Goal: Task Accomplishment & Management: Manage account settings

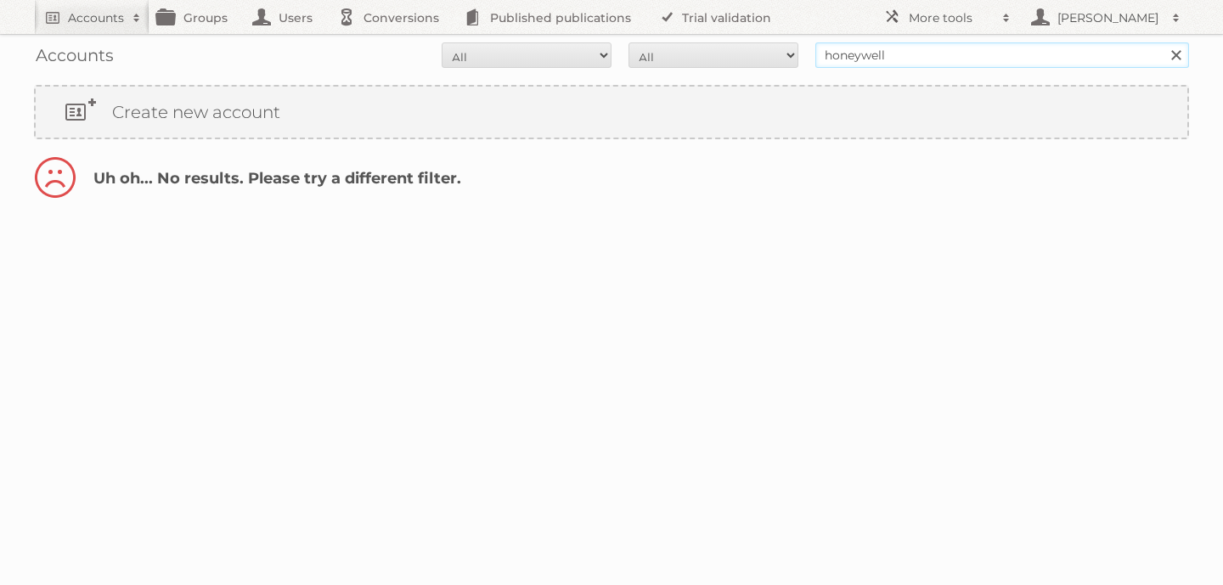
drag, startPoint x: 1019, startPoint y: 55, endPoint x: 807, endPoint y: 48, distance: 211.7
click at [807, 48] on form "All Active Expired Pending All Paid Trials Self service honeywell Search" at bounding box center [611, 54] width 1155 height 25
type input "[PERSON_NAME]"
click at [1163, 42] on input "Search" at bounding box center [1175, 54] width 25 height 25
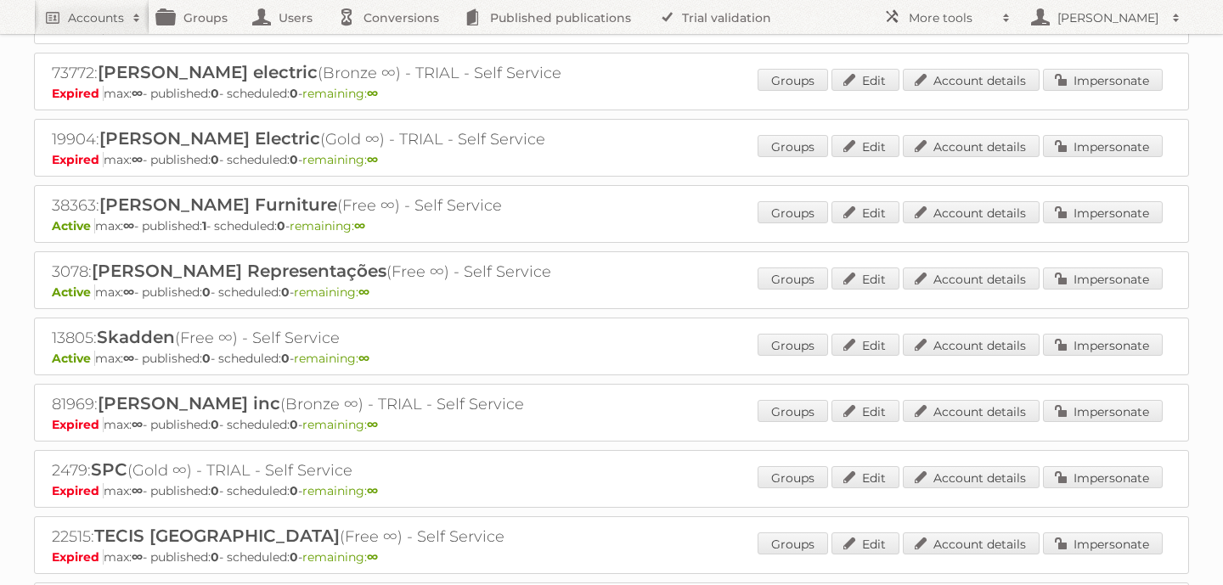
scroll to position [1143, 0]
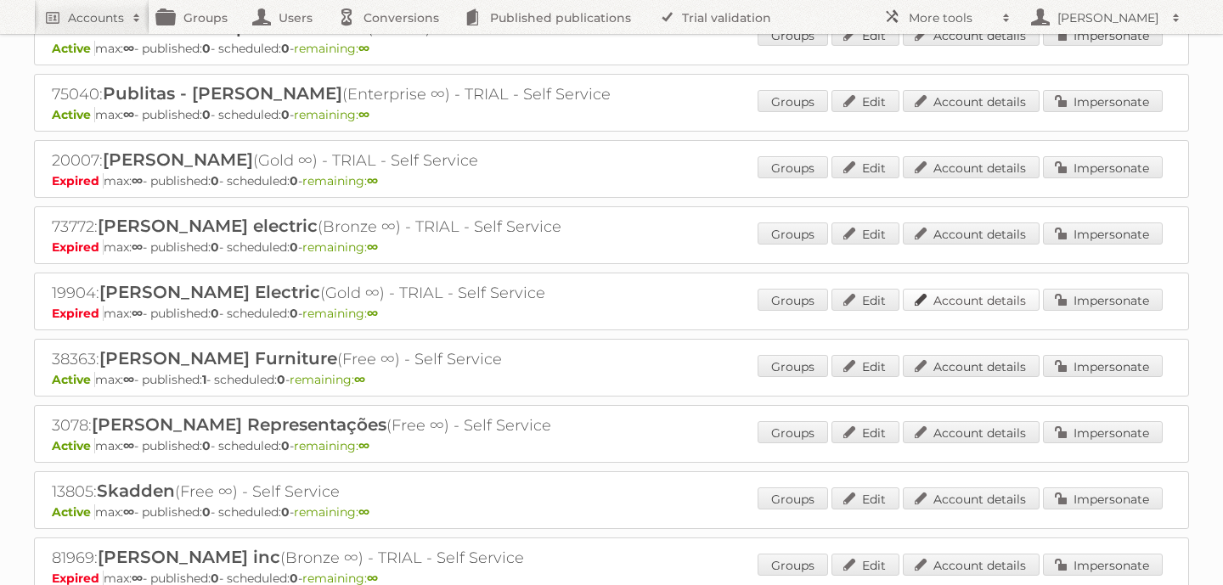
click at [972, 293] on link "Account details" at bounding box center [971, 300] width 137 height 22
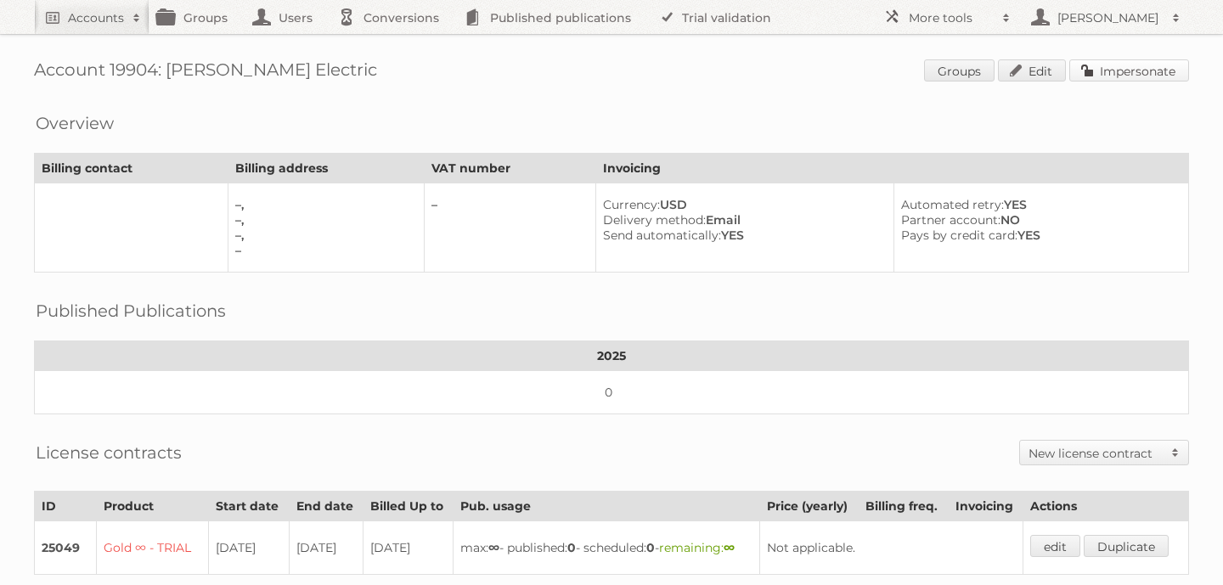
click at [1149, 70] on link "Impersonate" at bounding box center [1129, 70] width 120 height 22
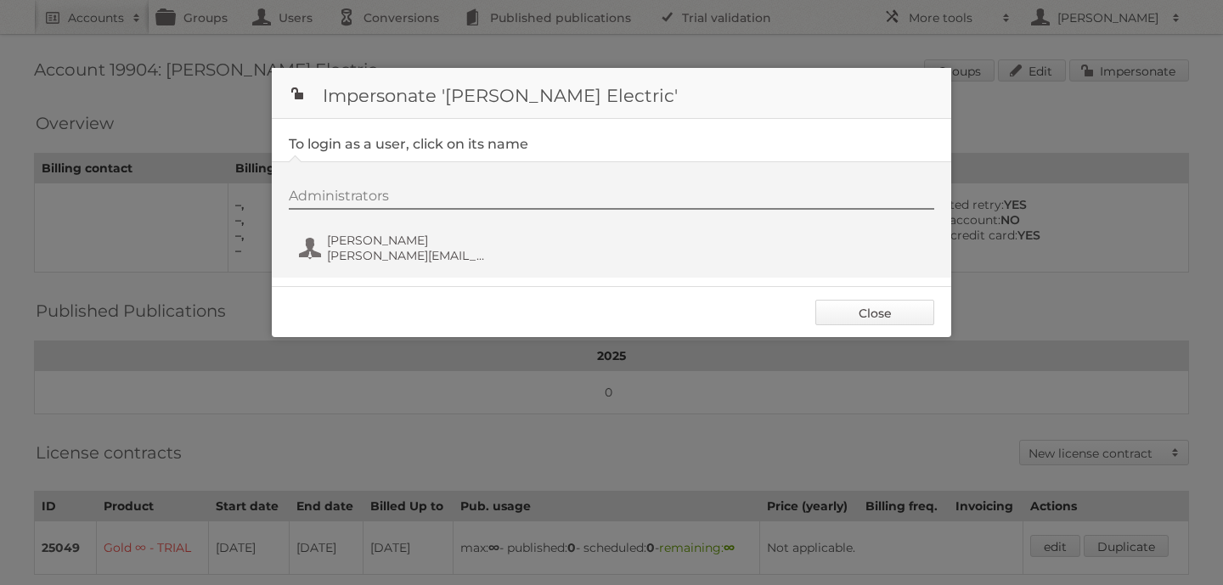
click at [902, 317] on link "Close" at bounding box center [874, 312] width 119 height 25
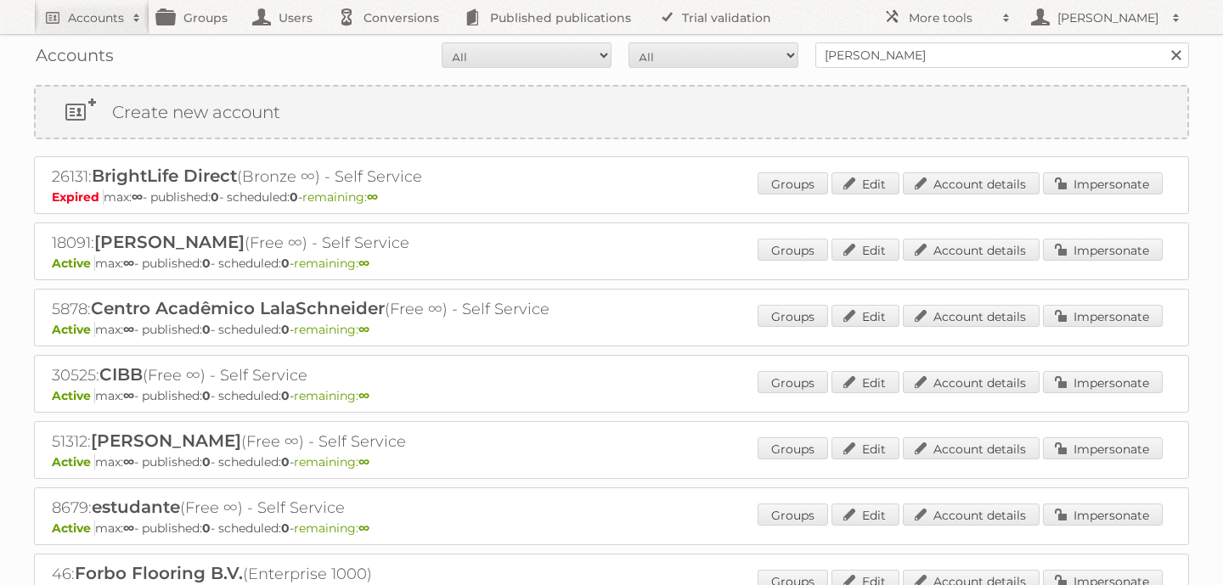
scroll to position [1143, 0]
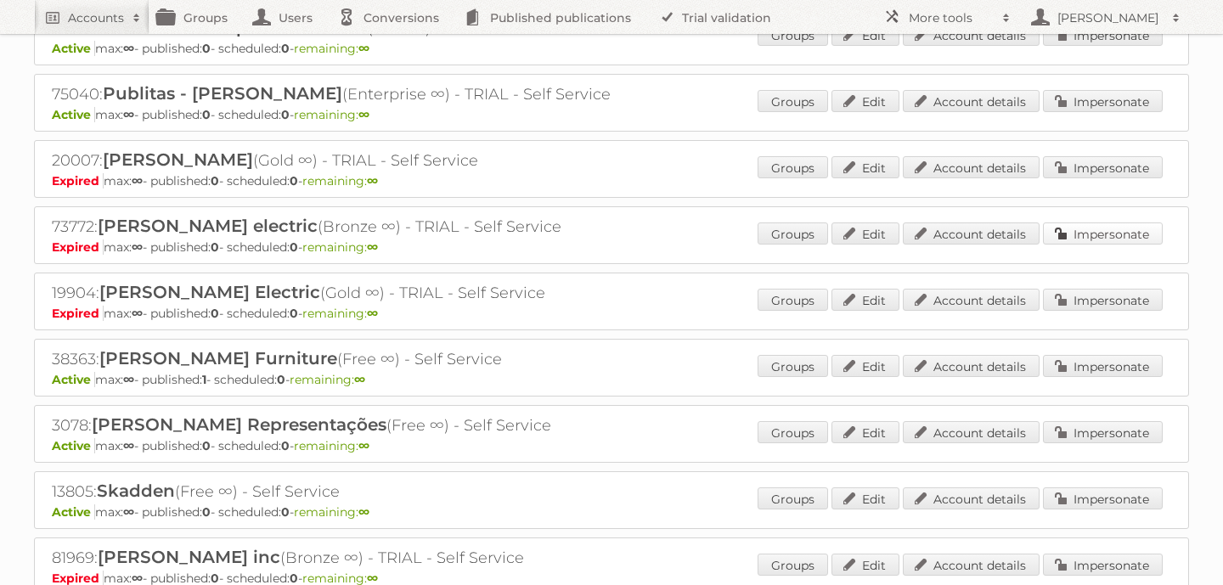
click at [1126, 228] on link "Impersonate" at bounding box center [1103, 234] width 120 height 22
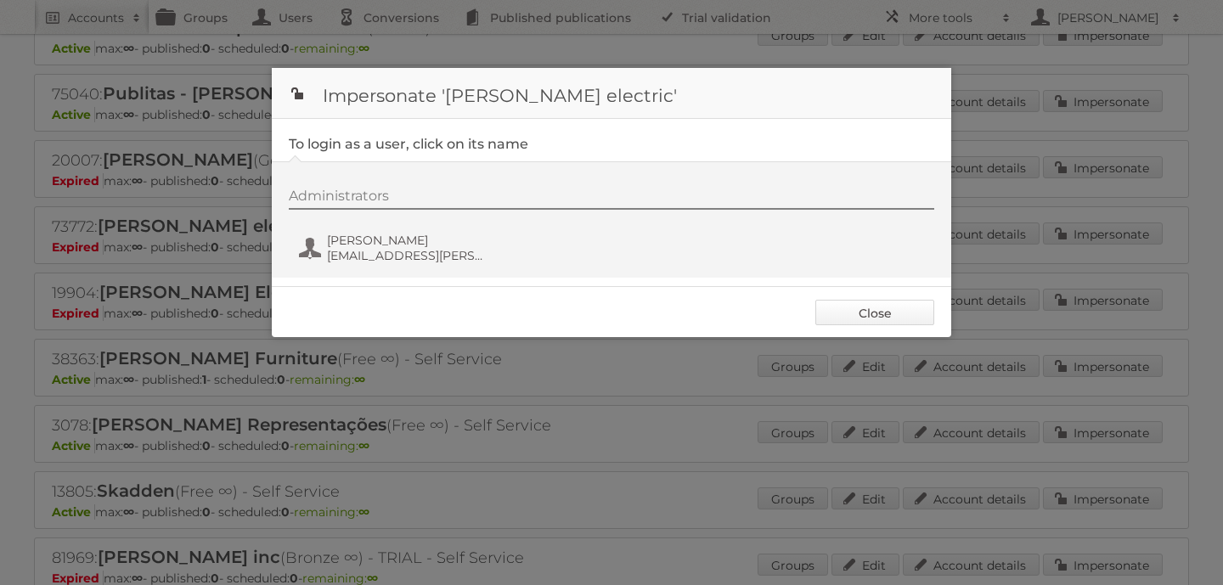
click at [867, 319] on link "Close" at bounding box center [874, 312] width 119 height 25
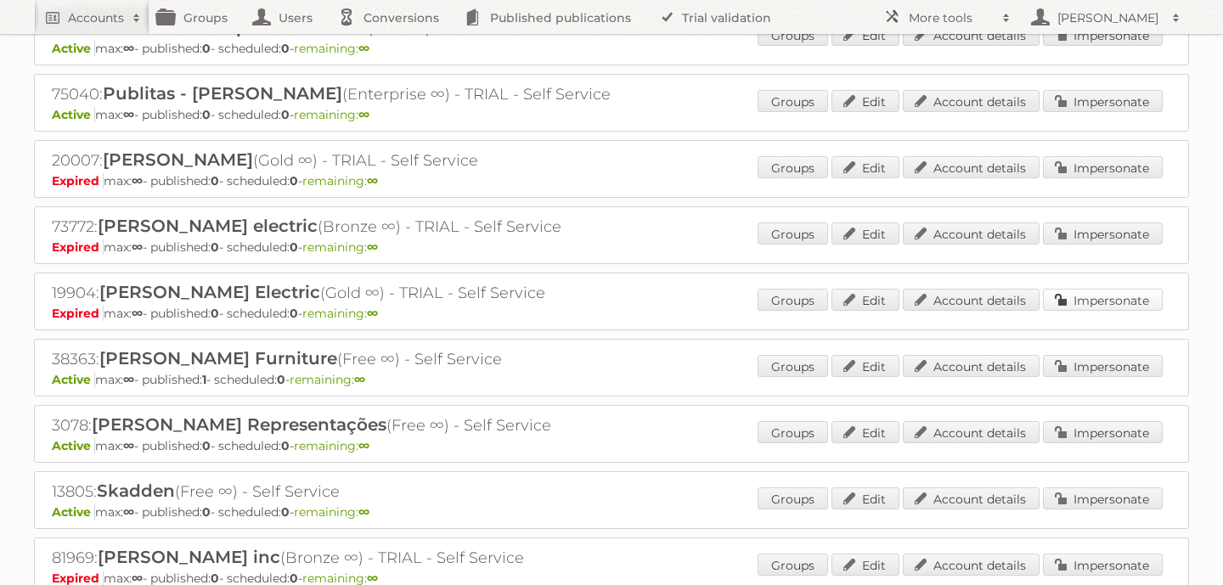
click at [1088, 291] on link "Impersonate" at bounding box center [1103, 300] width 120 height 22
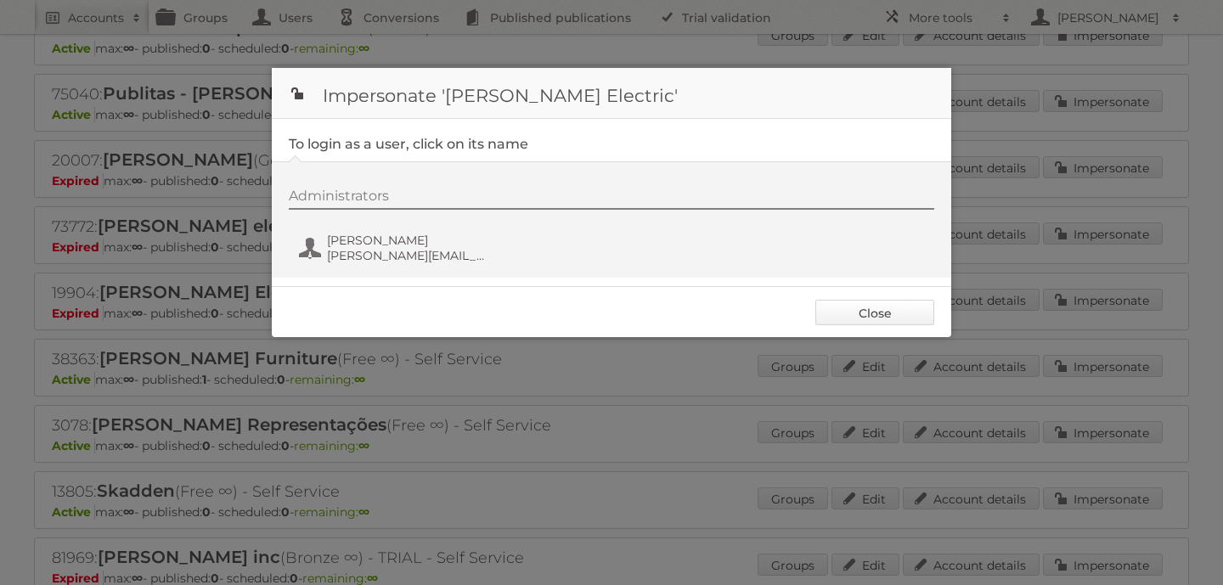
click at [900, 313] on link "Close" at bounding box center [874, 312] width 119 height 25
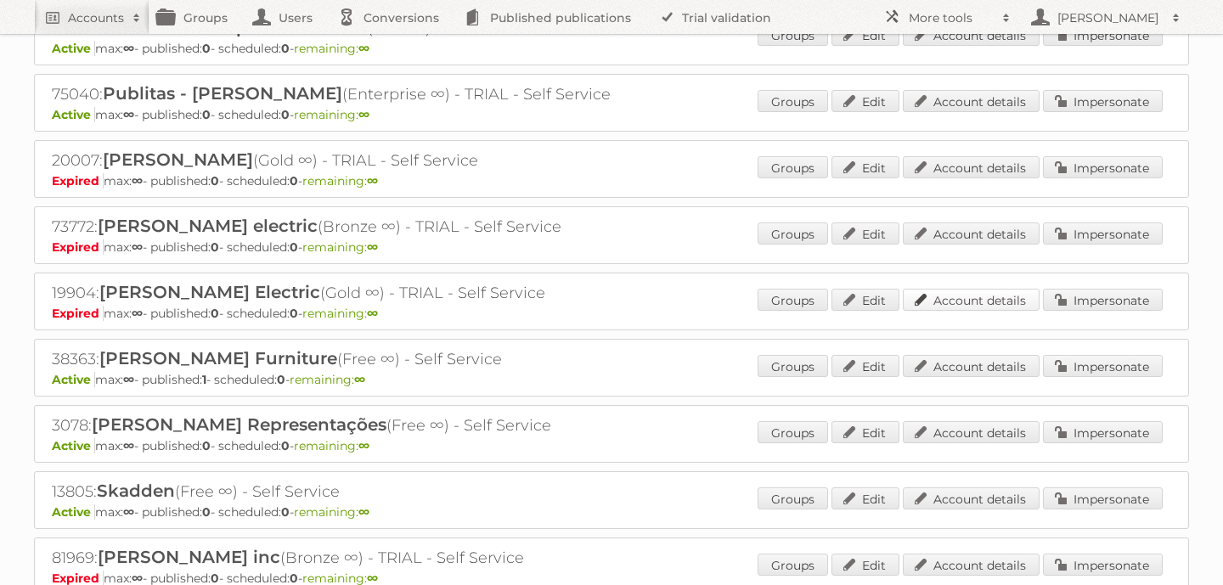
click at [951, 293] on link "Account details" at bounding box center [971, 300] width 137 height 22
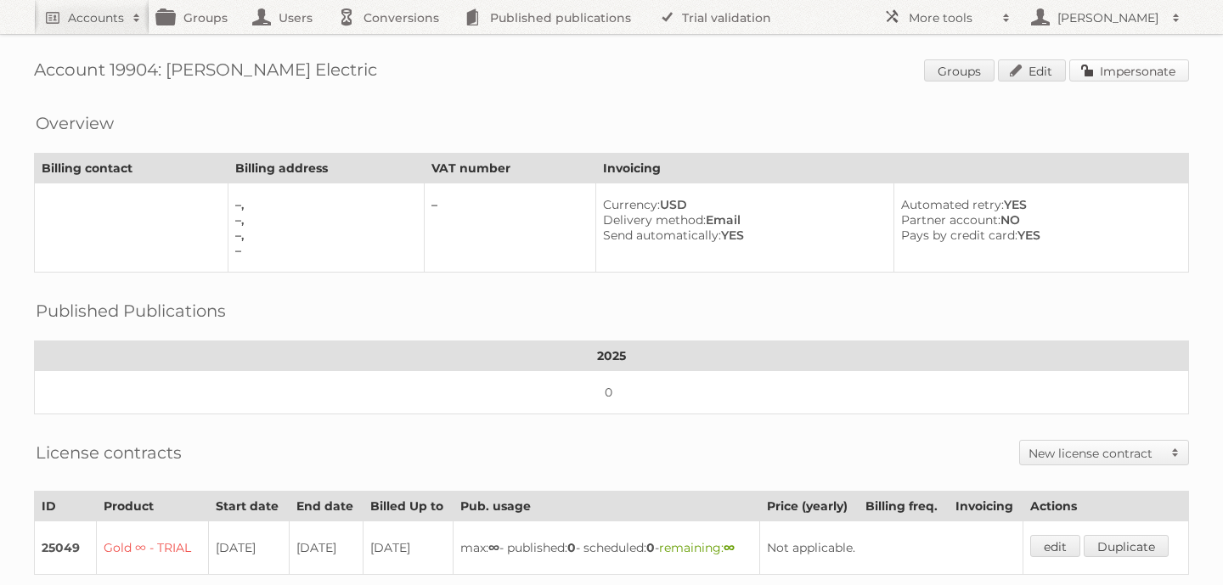
click at [1121, 73] on link "Impersonate" at bounding box center [1129, 70] width 120 height 22
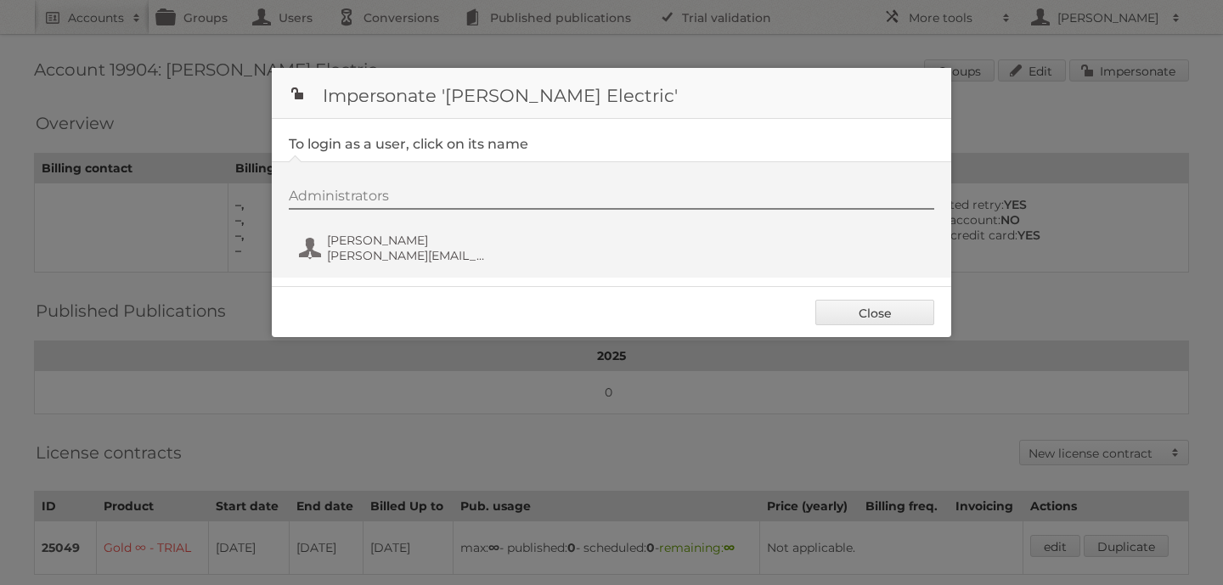
click at [449, 394] on div at bounding box center [611, 292] width 1223 height 585
click at [894, 315] on link "Close" at bounding box center [874, 312] width 119 height 25
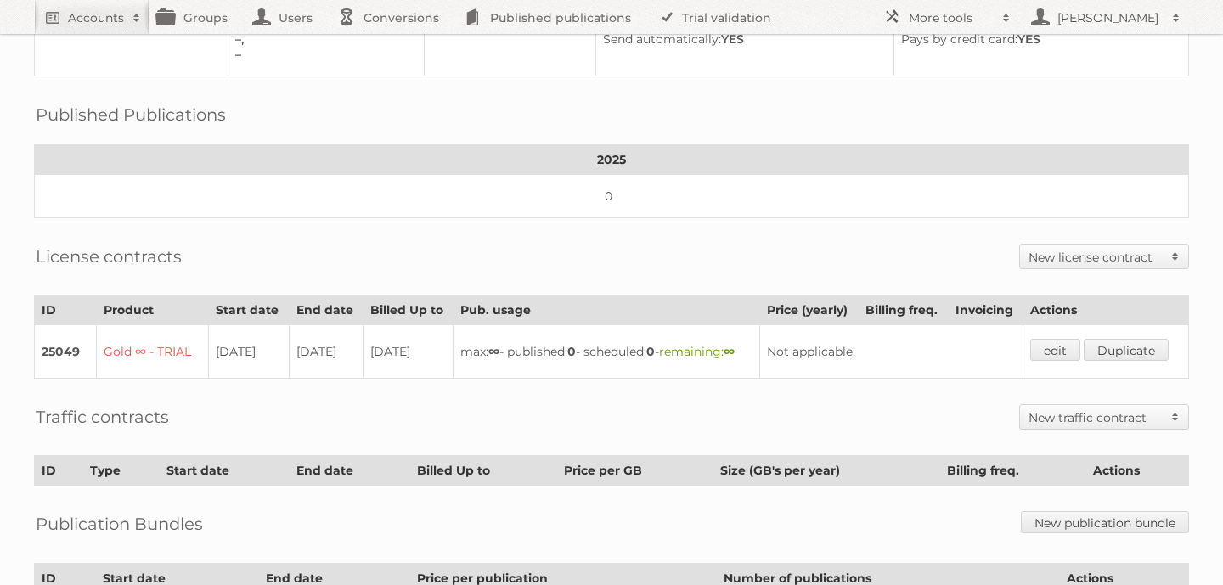
scroll to position [206, 0]
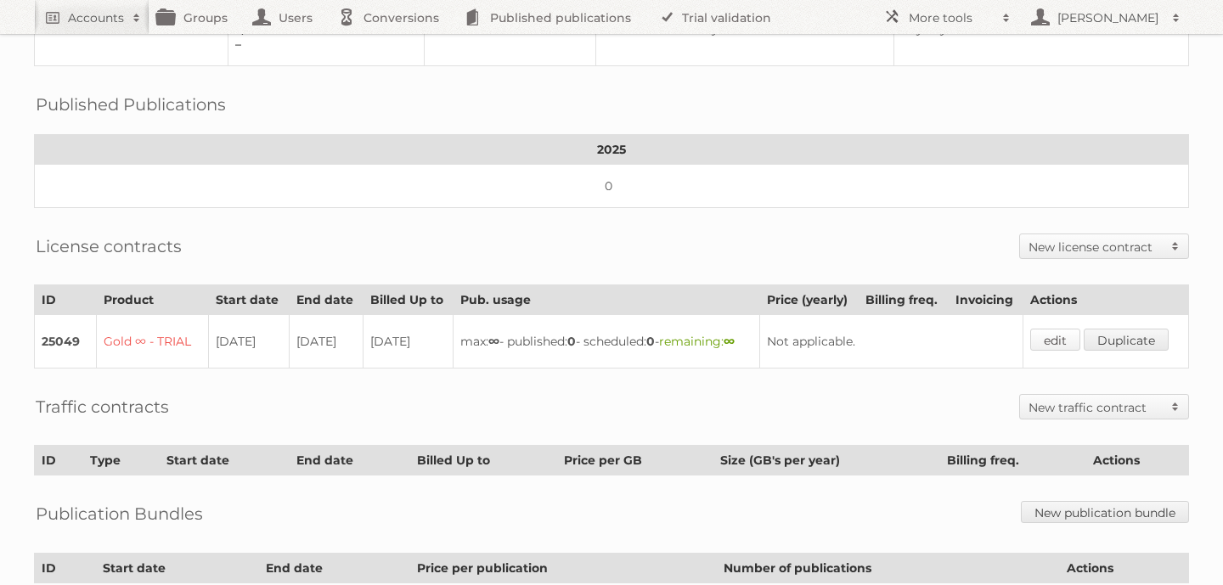
click at [1060, 349] on link "edit" at bounding box center [1055, 340] width 50 height 22
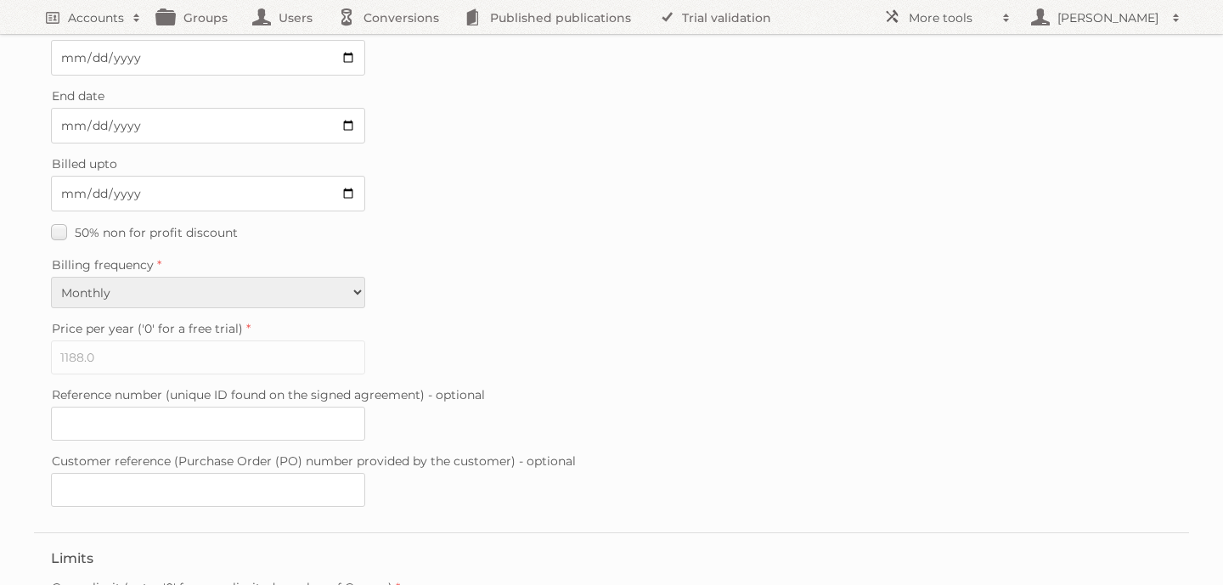
scroll to position [533, 0]
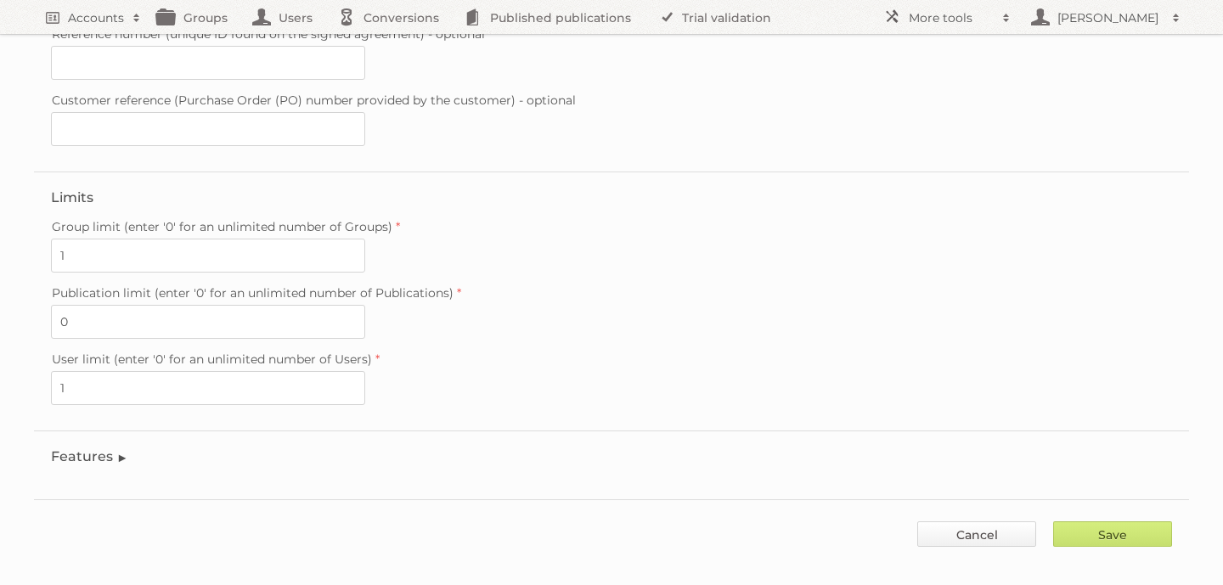
click at [1010, 523] on link "Cancel" at bounding box center [976, 534] width 119 height 25
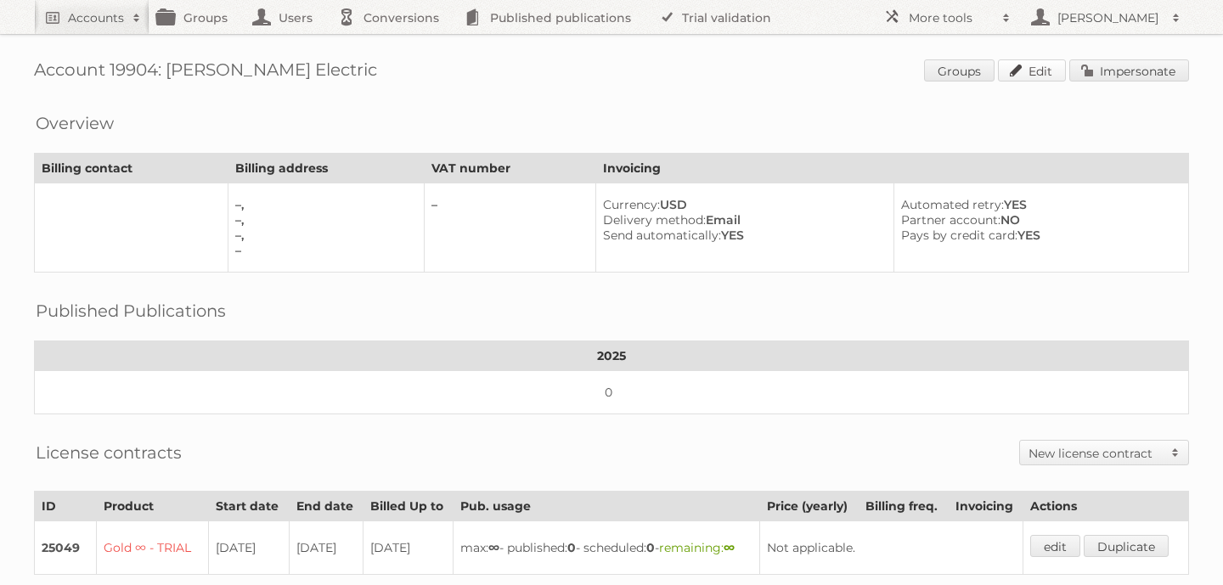
click at [1010, 65] on link "Edit" at bounding box center [1032, 70] width 68 height 22
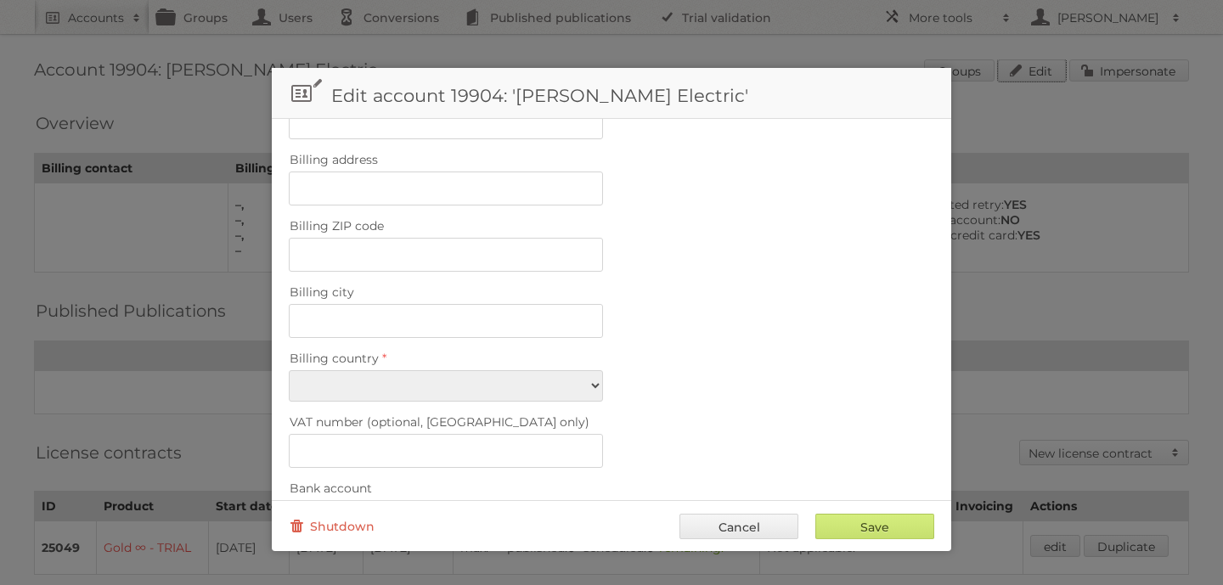
scroll to position [527, 0]
click at [742, 526] on link "Cancel" at bounding box center [739, 526] width 119 height 25
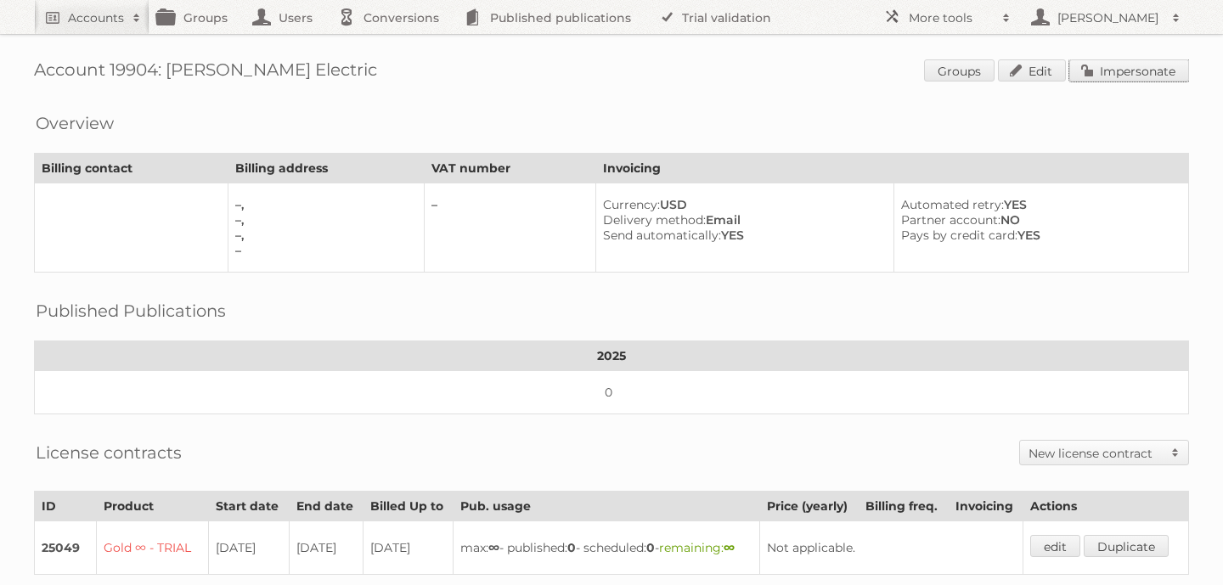
click at [1093, 66] on link "Impersonate" at bounding box center [1129, 70] width 120 height 22
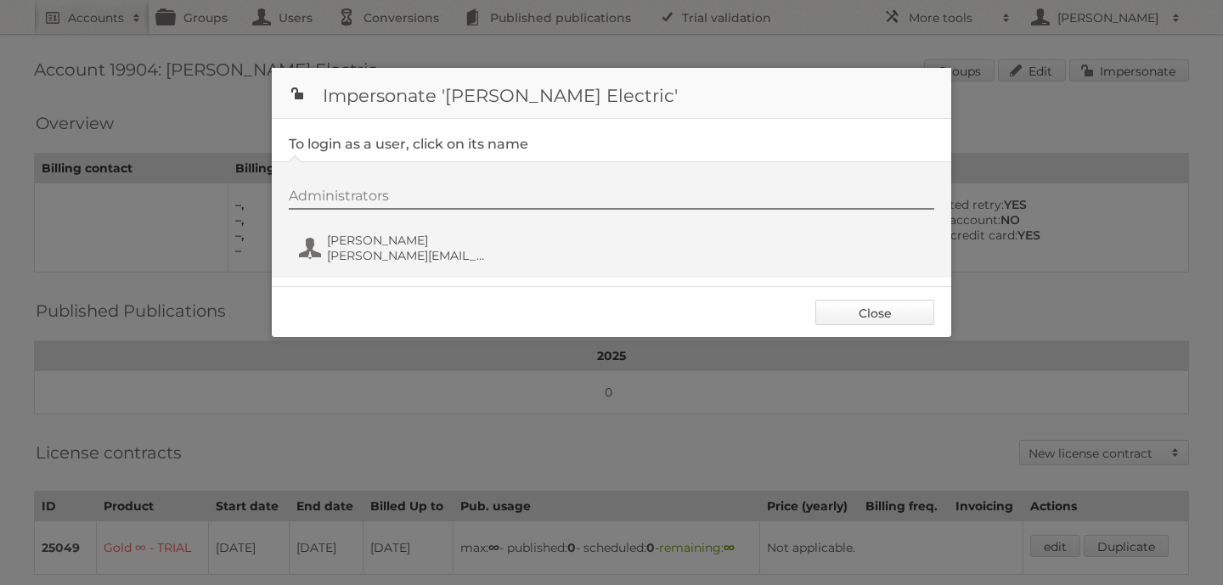
click at [873, 325] on link "Close" at bounding box center [874, 312] width 119 height 25
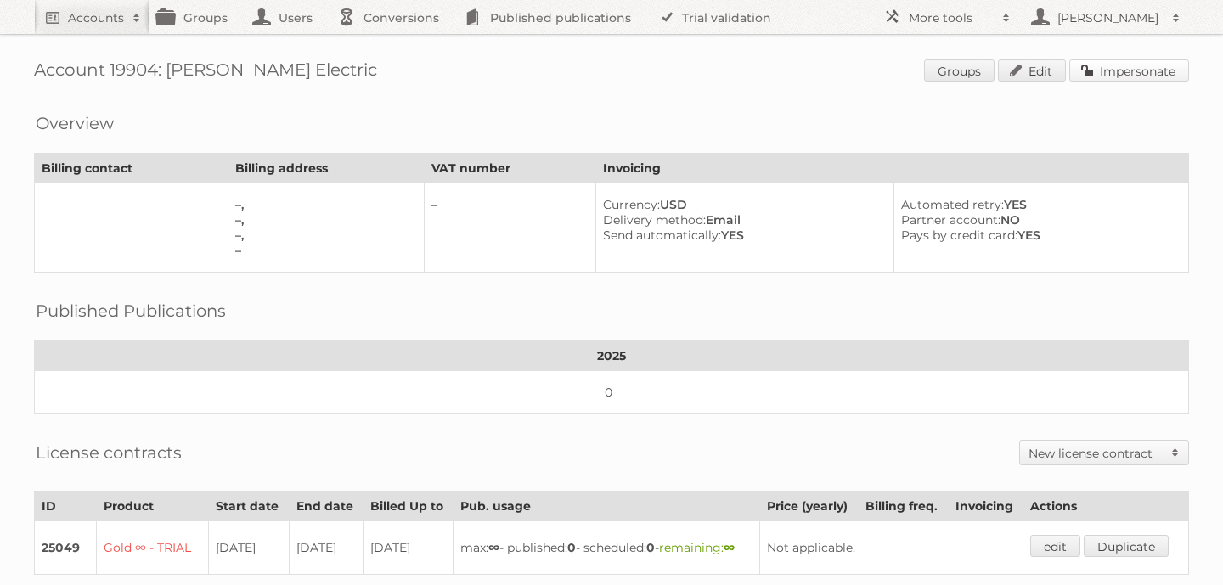
click at [1104, 61] on link "Impersonate" at bounding box center [1129, 70] width 120 height 22
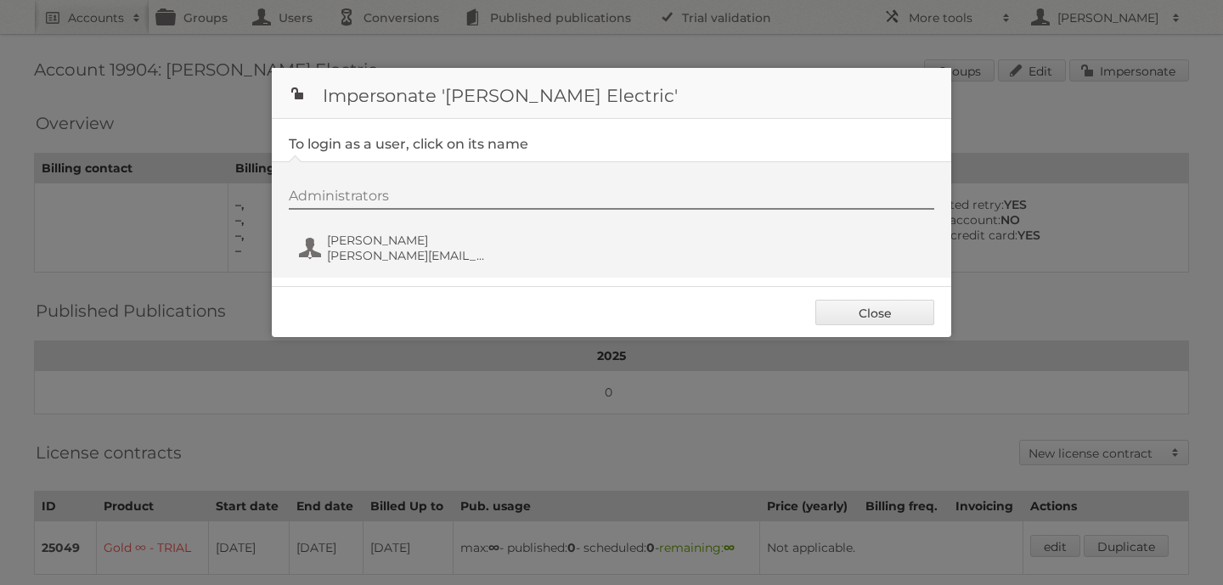
click at [347, 225] on div "Administrators Christelle Larkins christelle.larkins@schneider-electric.com" at bounding box center [620, 229] width 663 height 82
click at [347, 251] on span "christelle.larkins@schneider-electric.com" at bounding box center [409, 255] width 165 height 15
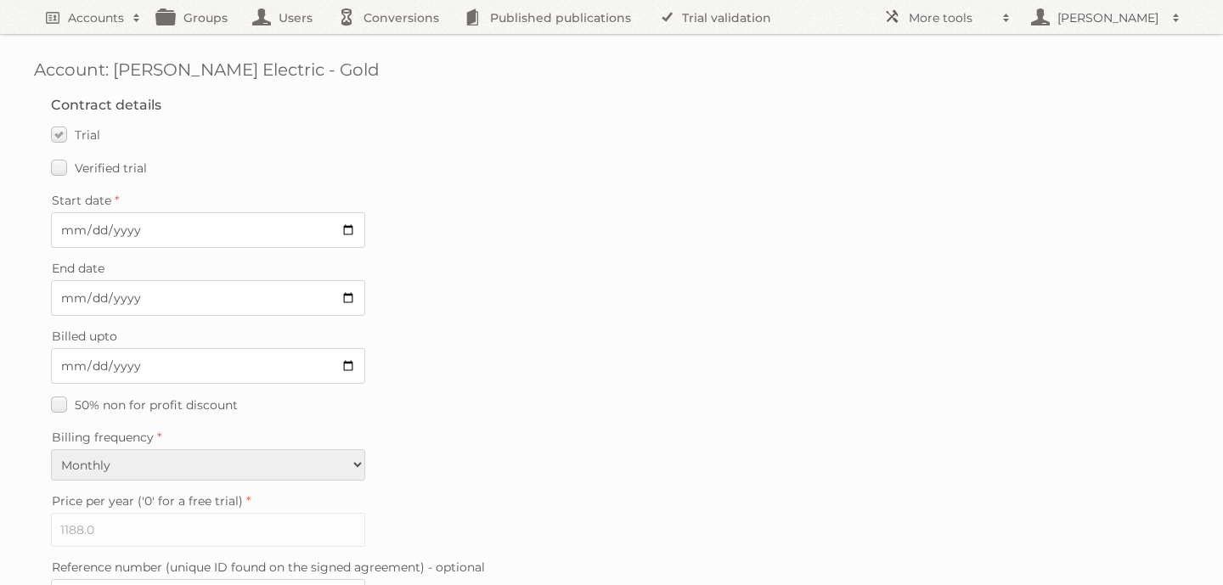
scroll to position [533, 0]
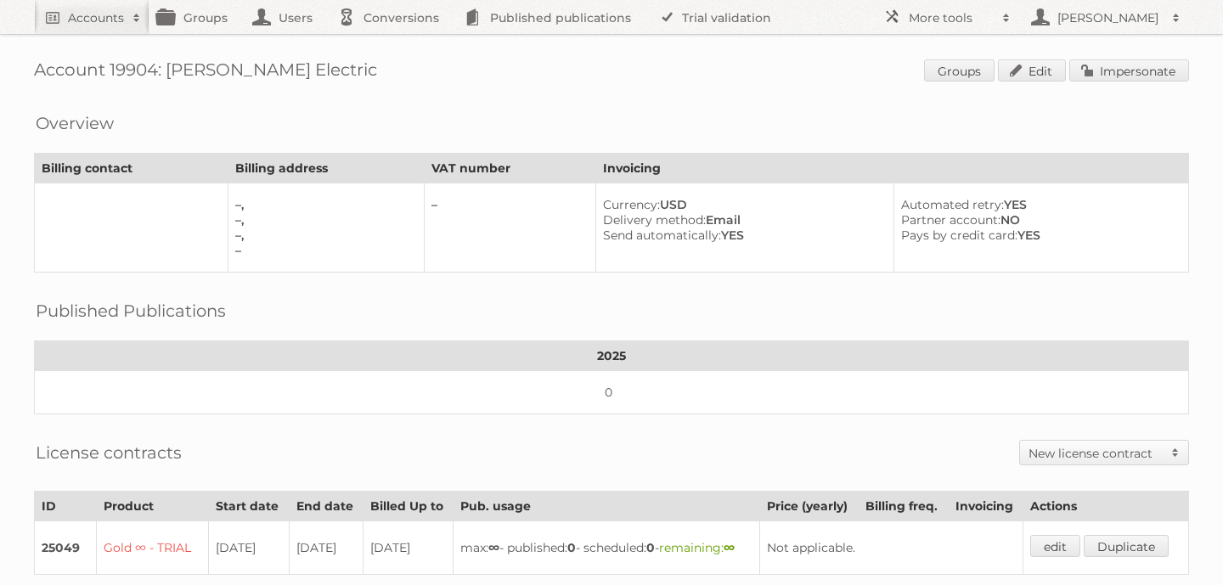
scroll to position [206, 0]
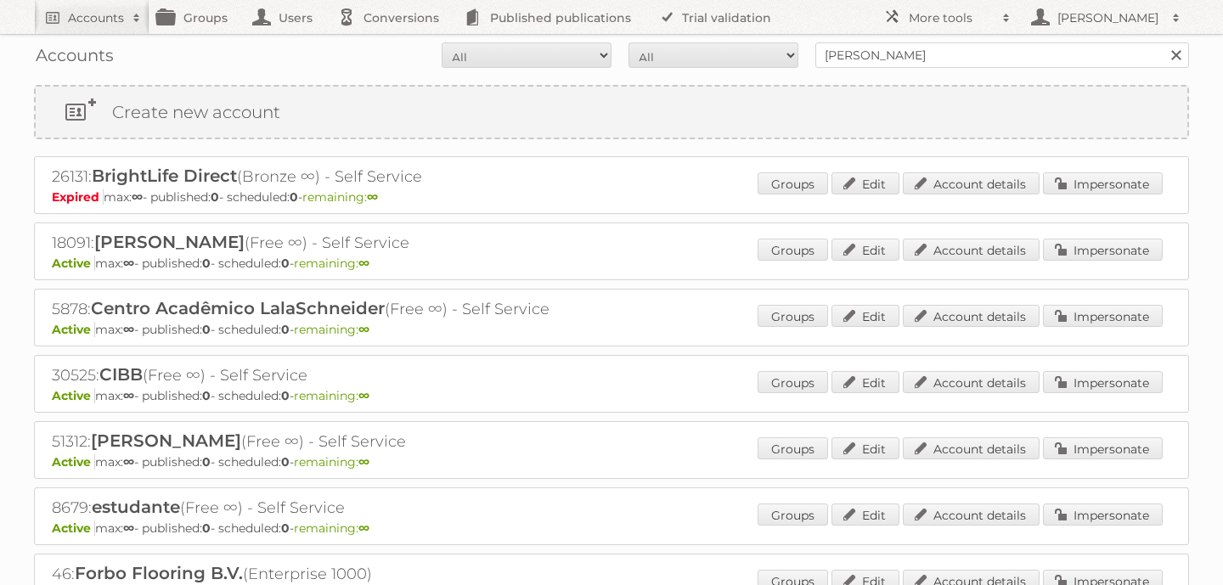
scroll to position [1143, 0]
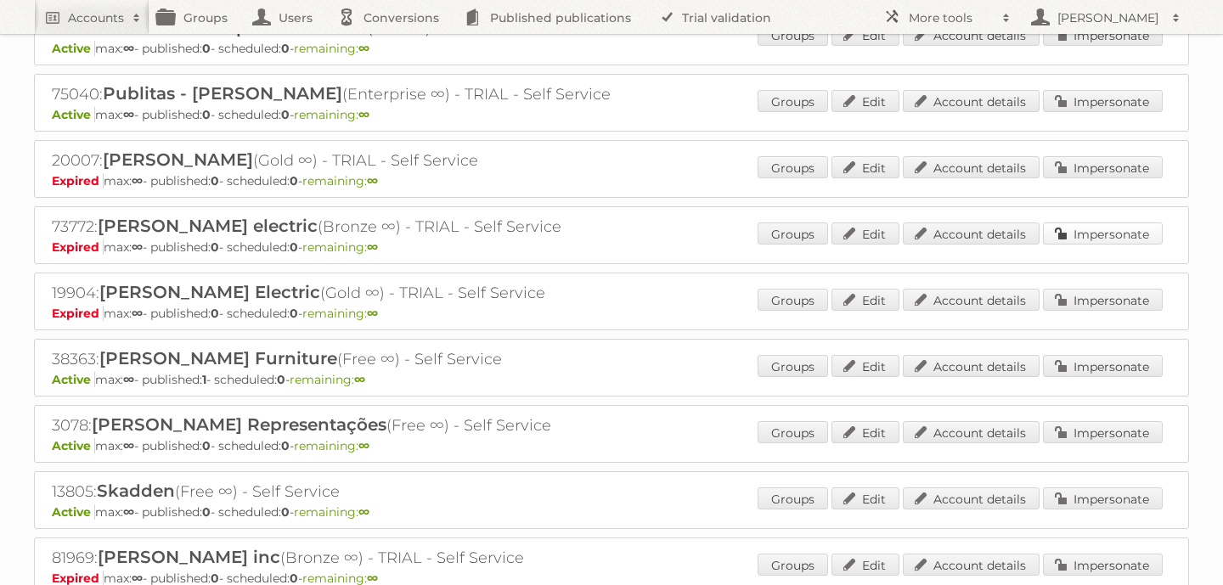
click at [1088, 229] on link "Impersonate" at bounding box center [1103, 234] width 120 height 22
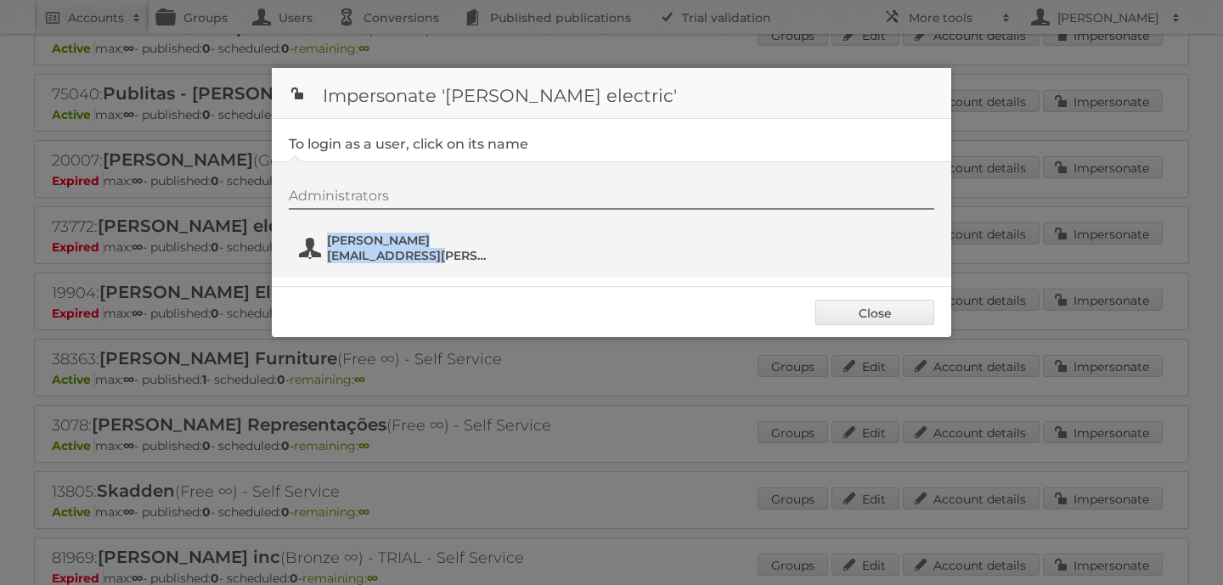
drag, startPoint x: 506, startPoint y: 259, endPoint x: 435, endPoint y: 261, distance: 71.4
click at [435, 261] on div "Administrators [PERSON_NAME] [PERSON_NAME][EMAIL_ADDRESS][PERSON_NAME][DOMAIN_N…" at bounding box center [620, 229] width 663 height 82
click at [870, 319] on link "Close" at bounding box center [874, 312] width 119 height 25
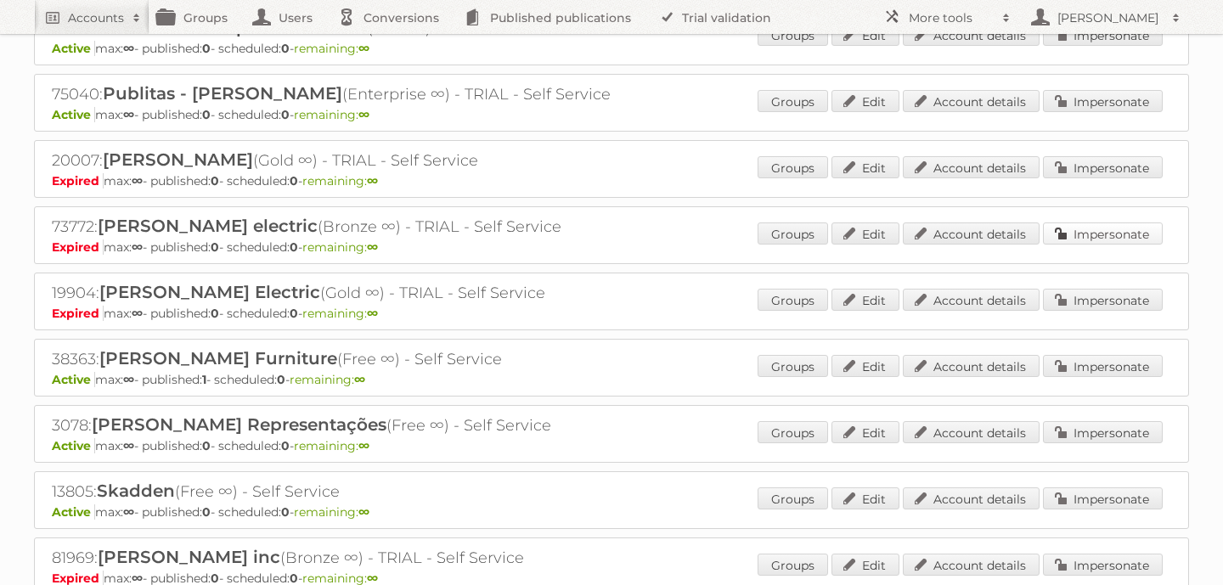
click at [1121, 223] on link "Impersonate" at bounding box center [1103, 234] width 120 height 22
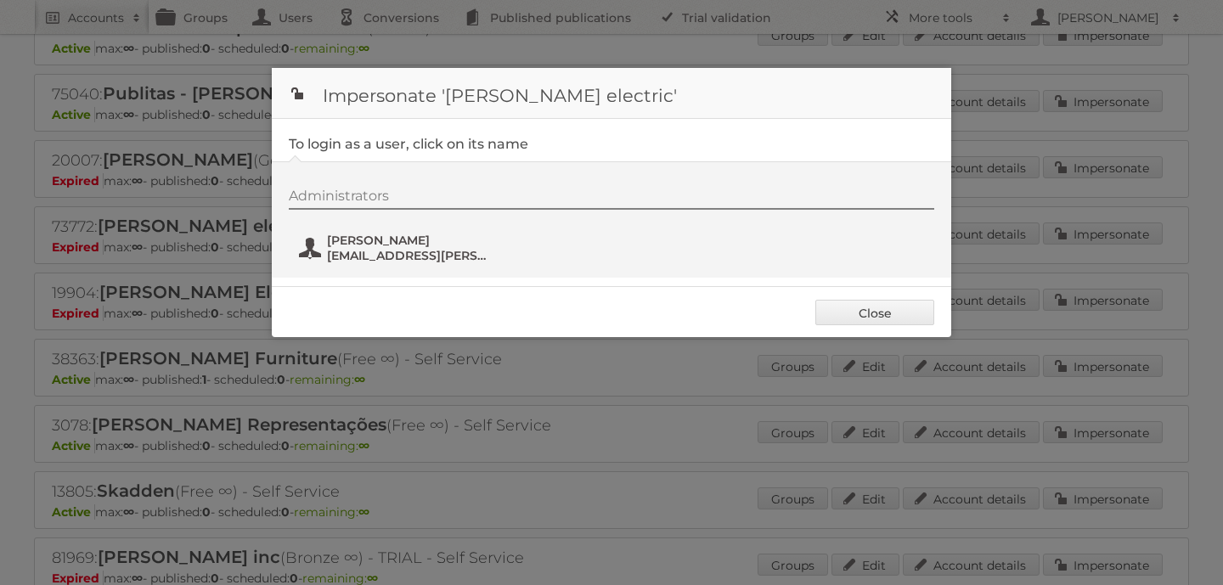
click at [396, 245] on span "[PERSON_NAME]" at bounding box center [409, 240] width 165 height 15
